Goal: Information Seeking & Learning: Learn about a topic

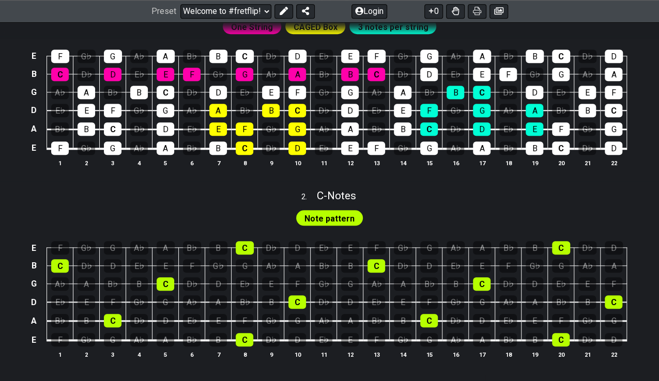
scroll to position [362, 0]
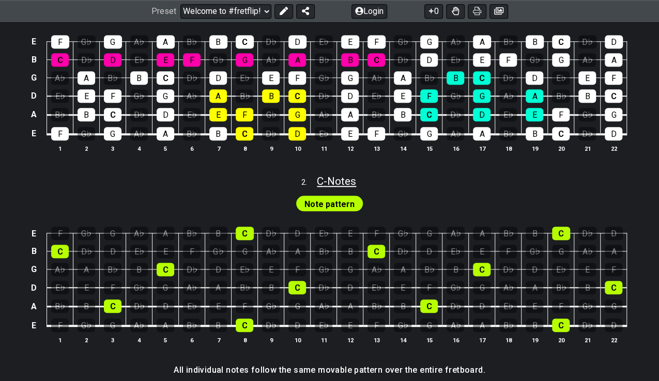
click at [340, 177] on span "C - Notes" at bounding box center [336, 181] width 39 height 12
select select "C"
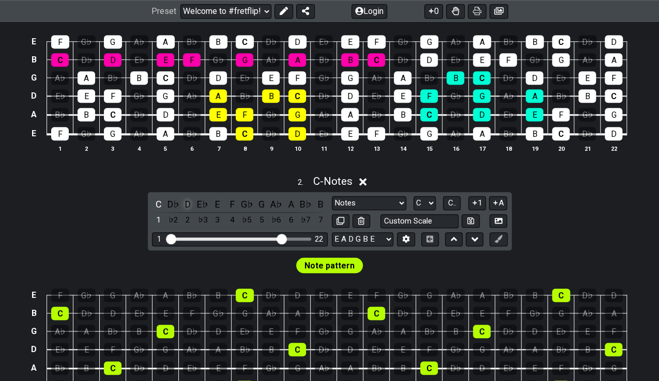
click at [189, 203] on div "D" at bounding box center [187, 204] width 13 height 14
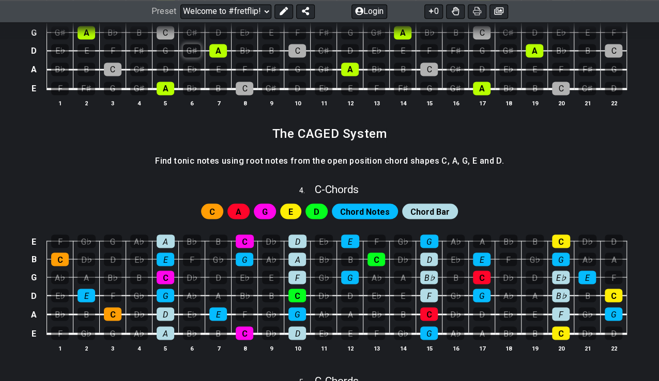
scroll to position [930, 0]
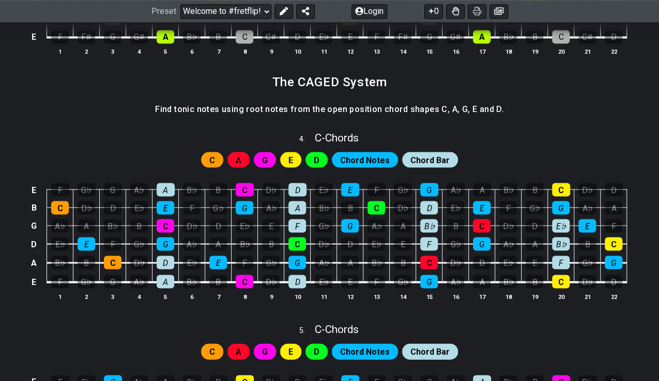
click at [319, 154] on span "D" at bounding box center [317, 160] width 6 height 15
click at [318, 157] on span "D" at bounding box center [317, 160] width 6 height 15
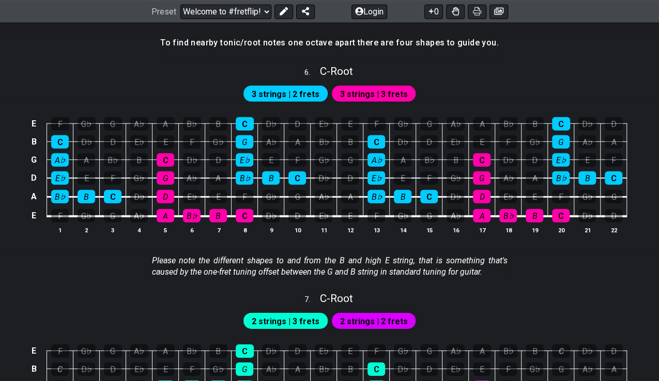
scroll to position [1399, 0]
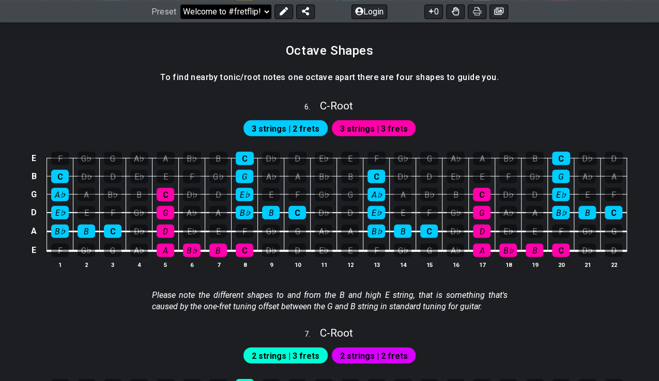
click at [264, 11] on select "Welcome to #fretflip! Initial Preset Custom Preset Minor Pentatonic Major Penta…" at bounding box center [225, 11] width 91 height 14
click at [180, 4] on select "Welcome to #fretflip! Initial Preset Custom Preset Minor Pentatonic Major Penta…" at bounding box center [225, 11] width 91 height 14
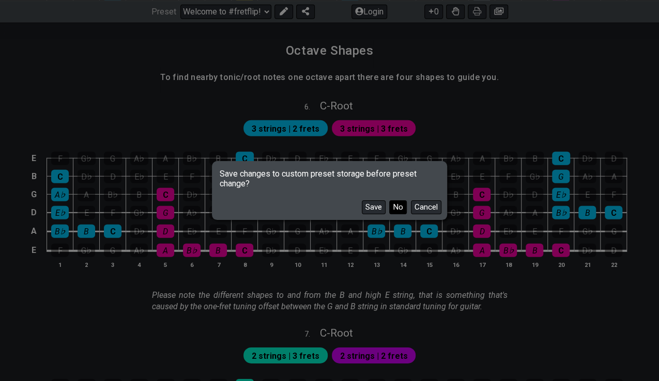
click at [400, 207] on button "No" at bounding box center [398, 208] width 18 height 14
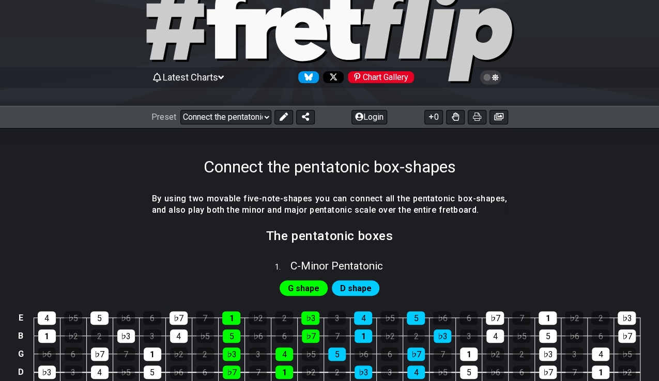
scroll to position [103, 0]
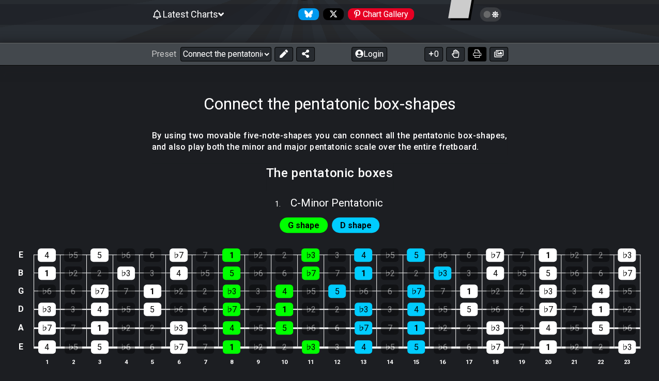
click at [476, 52] on icon at bounding box center [477, 54] width 8 height 8
click at [268, 55] on select "Welcome to #fretflip! Initial Preset Custom Preset Minor Pentatonic Major Penta…" at bounding box center [225, 54] width 91 height 14
click at [180, 47] on select "Welcome to #fretflip! Initial Preset Custom Preset Minor Pentatonic Major Penta…" at bounding box center [225, 54] width 91 height 14
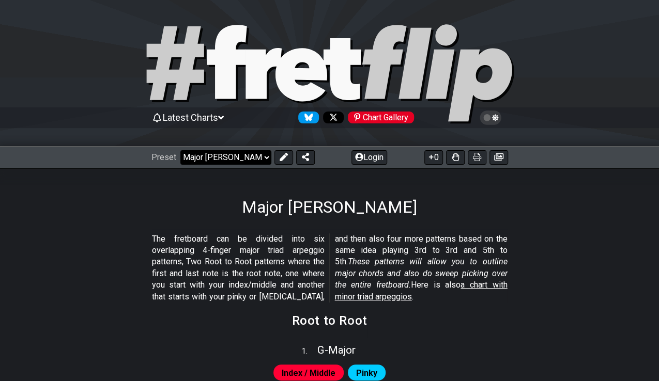
click at [266, 157] on select "Welcome to #fretflip! Initial Preset Custom Preset Minor Pentatonic Major Penta…" at bounding box center [225, 157] width 91 height 14
click at [180, 150] on select "Welcome to #fretflip! Initial Preset Custom Preset Minor Pentatonic Major Penta…" at bounding box center [225, 157] width 91 height 14
select select "/how-to-solo"
select select "C"
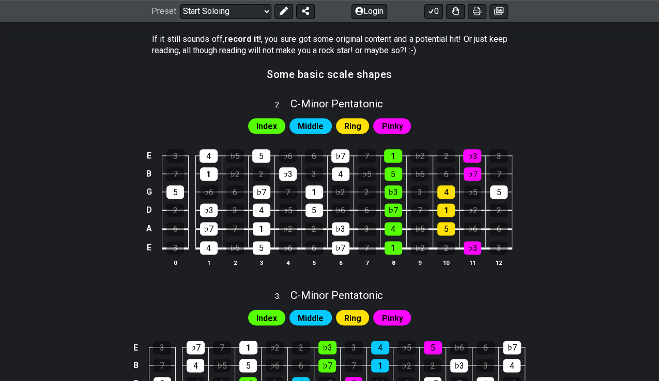
scroll to position [569, 0]
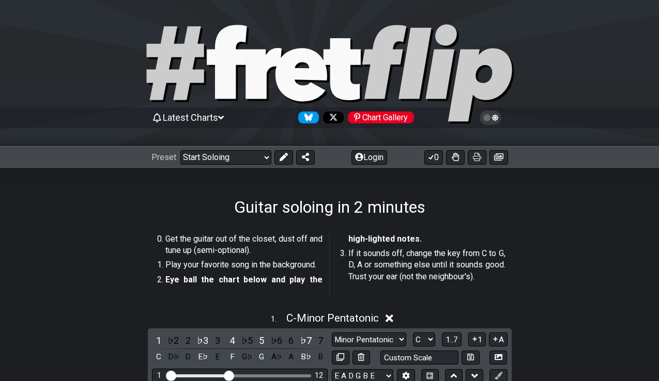
scroll to position [568, 0]
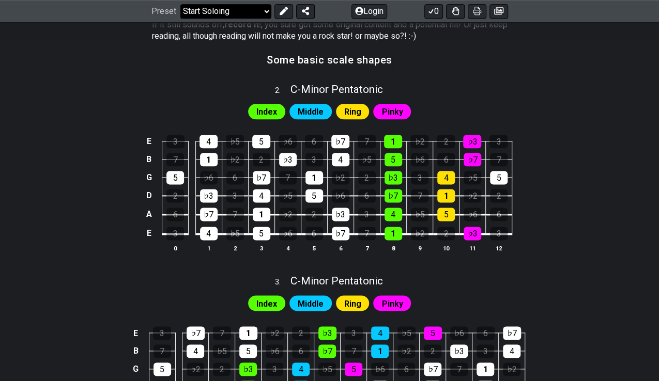
click at [265, 9] on select "Welcome to #fretflip! Initial Preset Custom Preset Minor Pentatonic Major Penta…" at bounding box center [225, 11] width 91 height 14
click at [486, 73] on section "Some basic scale shapes" at bounding box center [329, 63] width 659 height 26
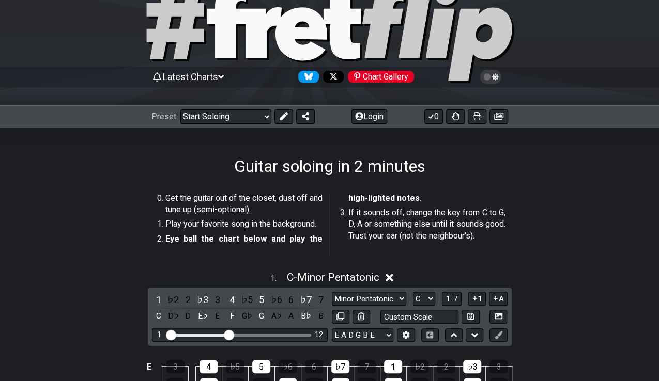
scroll to position [0, 0]
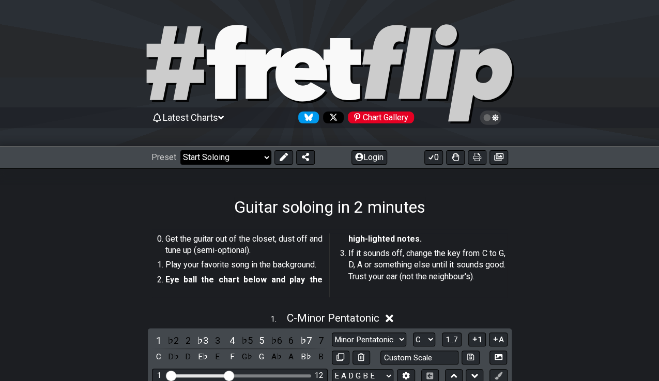
click at [264, 158] on select "Welcome to #fretflip! Initial Preset Custom Preset Minor Pentatonic Major Penta…" at bounding box center [225, 157] width 91 height 14
click at [180, 150] on select "Welcome to #fretflip! Initial Preset Custom Preset Minor Pentatonic Major Penta…" at bounding box center [225, 157] width 91 height 14
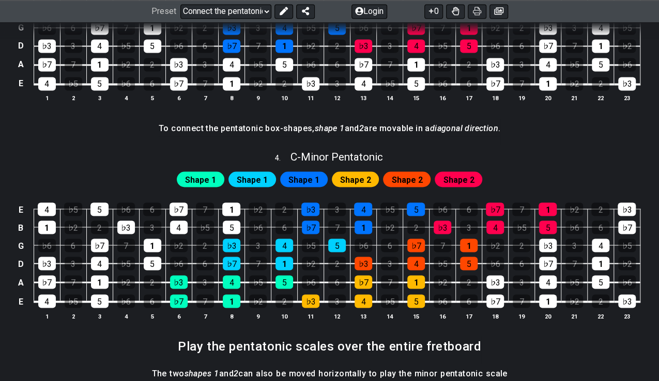
scroll to position [879, 0]
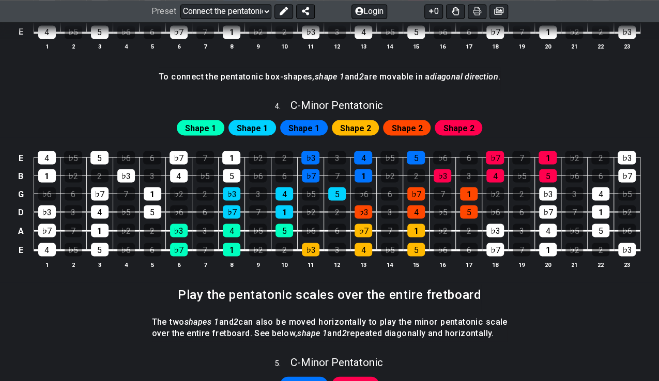
drag, startPoint x: 477, startPoint y: 11, endPoint x: 519, endPoint y: 302, distance: 294.6
click at [477, 11] on icon at bounding box center [477, 11] width 8 height 8
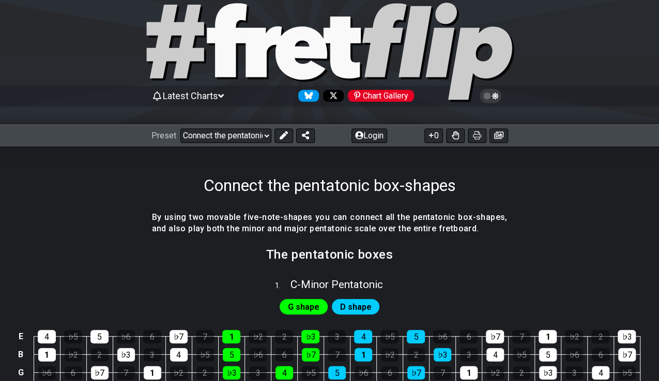
scroll to position [0, 0]
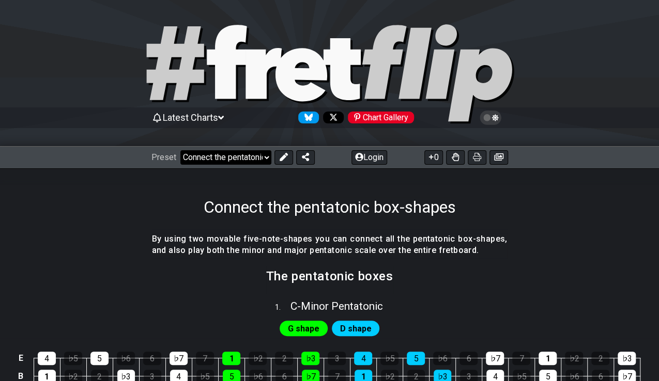
click at [267, 156] on select "Welcome to #fretflip! Initial Preset Custom Preset Minor Pentatonic Major Penta…" at bounding box center [225, 157] width 91 height 14
click at [266, 158] on select "Welcome to #fretflip! Initial Preset Custom Preset Minor Pentatonic Major Penta…" at bounding box center [225, 157] width 91 height 14
click at [180, 150] on select "Welcome to #fretflip! Initial Preset Custom Preset Minor Pentatonic Major Penta…" at bounding box center [225, 157] width 91 height 14
select select "/guitar-scales"
select select "C"
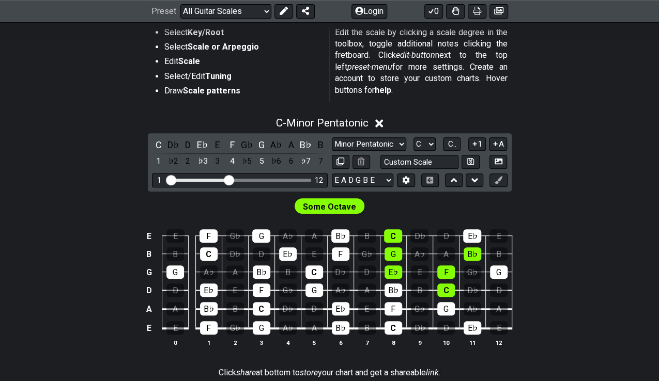
scroll to position [258, 0]
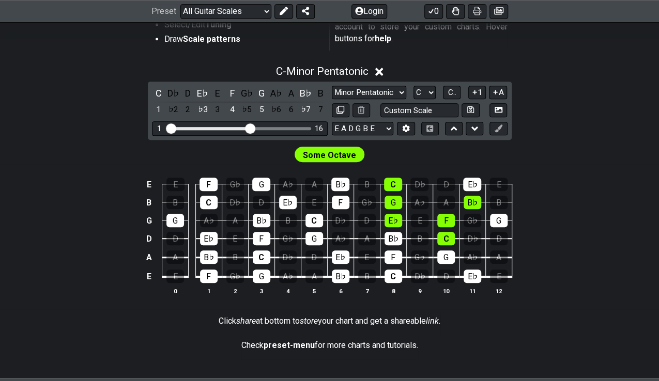
drag, startPoint x: 230, startPoint y: 132, endPoint x: 252, endPoint y: 127, distance: 22.8
click at [252, 128] on input "Visible fret range" at bounding box center [239, 128] width 147 height 0
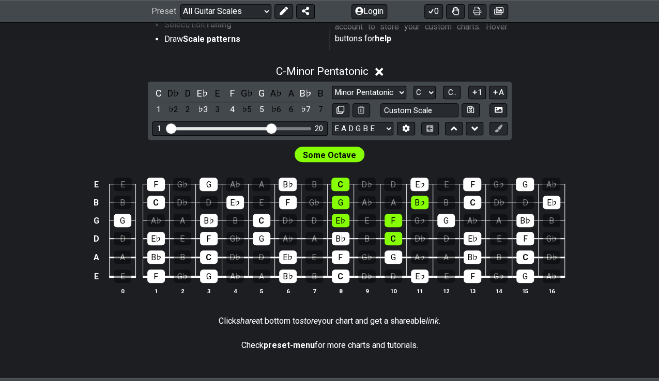
drag, startPoint x: 251, startPoint y: 127, endPoint x: 271, endPoint y: 122, distance: 20.6
click at [271, 128] on input "Visible fret range" at bounding box center [239, 128] width 147 height 0
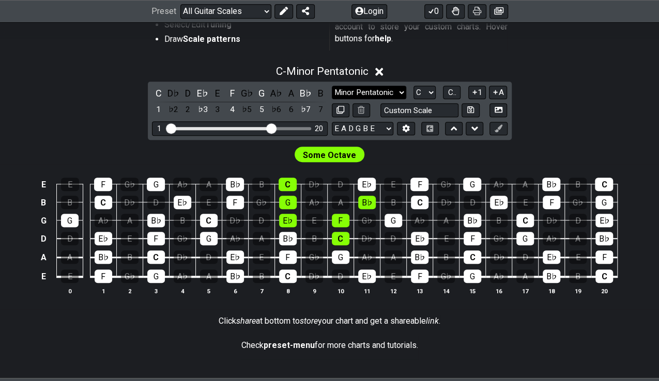
click at [342, 93] on select "Minor Pentatonic Root Minor Pentatonic Major Pentatonic Minor Blues Major Blues…" at bounding box center [369, 93] width 74 height 14
select select "Major"
click at [332, 86] on select "Minor Pentatonic Root Minor Pentatonic Major Pentatonic Minor Blues Major Blues…" at bounding box center [369, 93] width 74 height 14
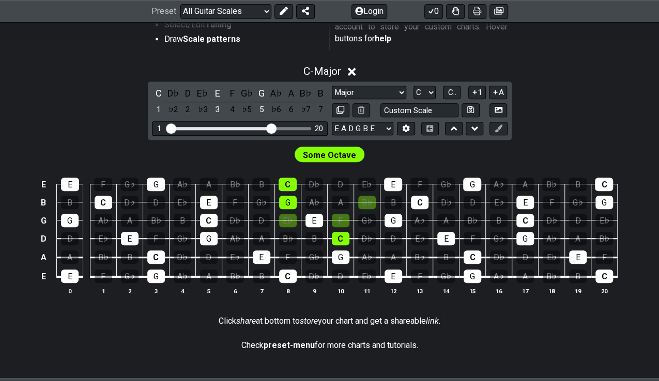
click at [323, 155] on span "Some Octave" at bounding box center [329, 155] width 53 height 15
click at [326, 154] on span "Some Octave" at bounding box center [329, 155] width 53 height 15
click at [398, 159] on div "Some Octave" at bounding box center [329, 152] width 659 height 25
click at [407, 107] on input "text" at bounding box center [419, 110] width 79 height 14
type input "Custom Scale"
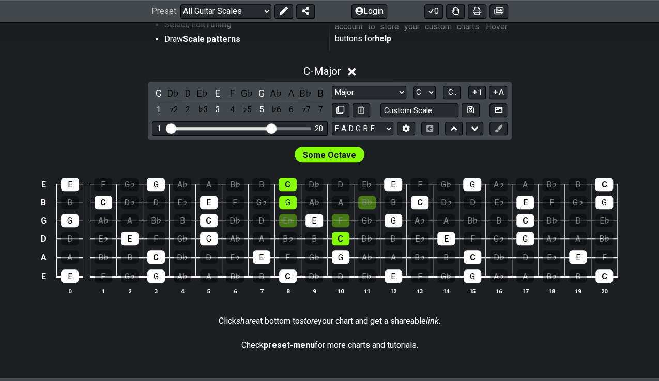
click at [459, 162] on div "Some Octave" at bounding box center [329, 152] width 659 height 25
click at [430, 94] on select "A♭ A A♯ B♭ B C C♯ D♭ D D♯ E♭ E F F♯ G♭ G G♯" at bounding box center [424, 93] width 22 height 14
click at [431, 94] on select "A♭ A A♯ B♭ B C C♯ D♭ D D♯ E♭ E F F♯ G♭ G G♯" at bounding box center [424, 93] width 22 height 14
click at [454, 91] on span "C.." at bounding box center [452, 92] width 8 height 9
